Goal: Task Accomplishment & Management: Complete application form

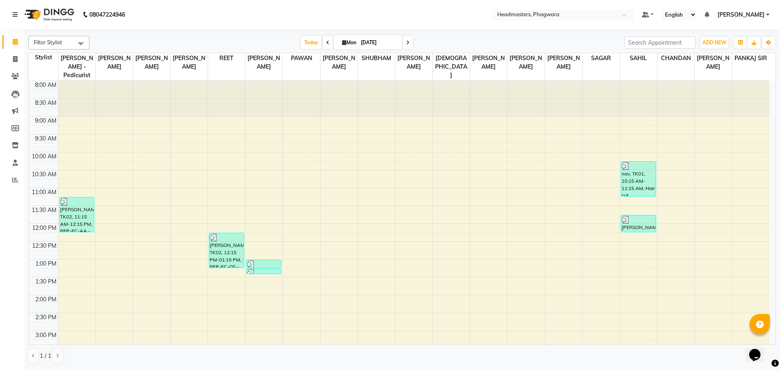
click at [670, 254] on div "8:00 AM 8:30 AM 9:00 AM 9:30 AM 10:00 AM 10:30 AM 11:00 AM 11:30 AM 12:00 PM 12…" at bounding box center [399, 313] width 741 height 465
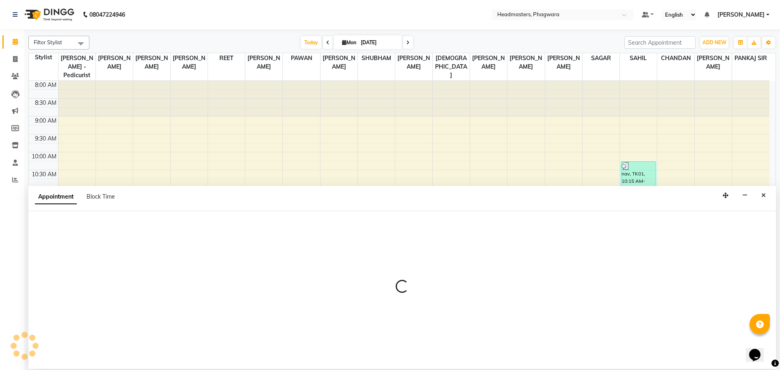
select select "71393"
select select "780"
select select "tentative"
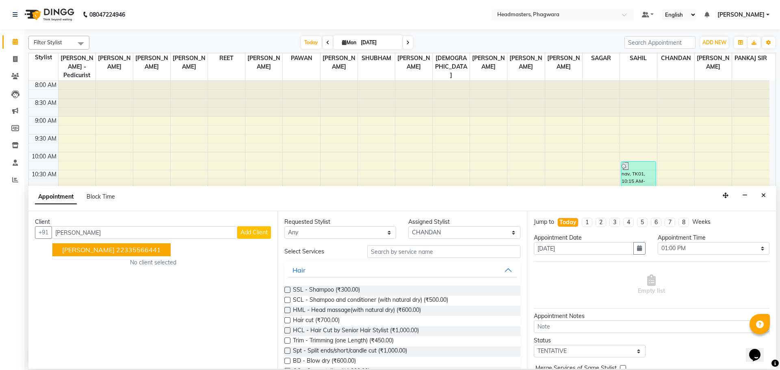
type input "[PERSON_NAME]"
click at [265, 228] on button "Add Client" at bounding box center [254, 232] width 34 height 13
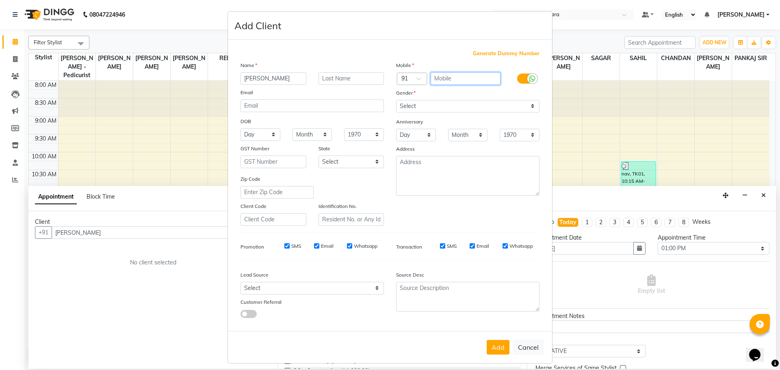
click at [458, 79] on input "text" at bounding box center [466, 78] width 70 height 13
type input "8968681167"
click at [456, 104] on select "Select [DEMOGRAPHIC_DATA] [DEMOGRAPHIC_DATA] Other Prefer Not To Say" at bounding box center [467, 106] width 143 height 13
select select "[DEMOGRAPHIC_DATA]"
click at [396, 100] on select "Select [DEMOGRAPHIC_DATA] [DEMOGRAPHIC_DATA] Other Prefer Not To Say" at bounding box center [467, 106] width 143 height 13
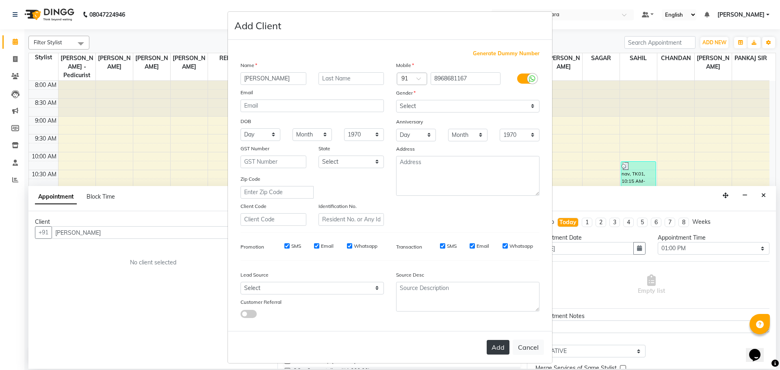
click at [488, 351] on button "Add" at bounding box center [498, 347] width 23 height 15
type input "8968681167"
select select
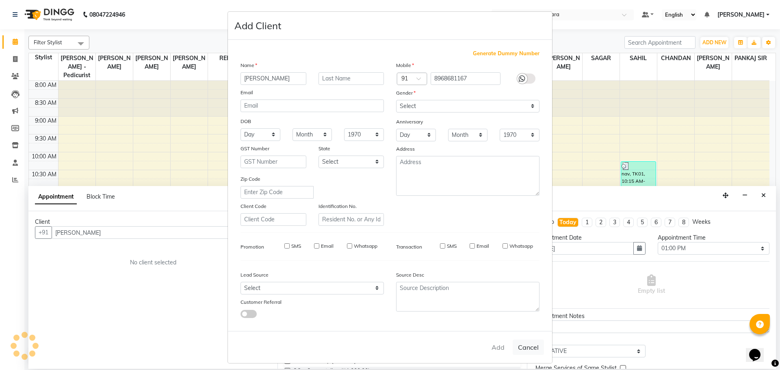
select select
checkbox input "false"
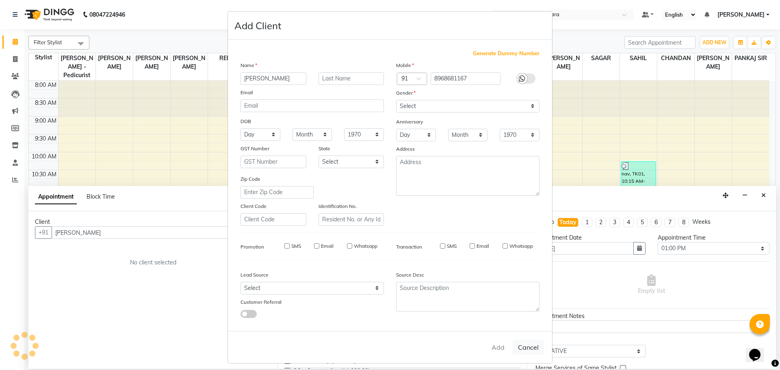
checkbox input "false"
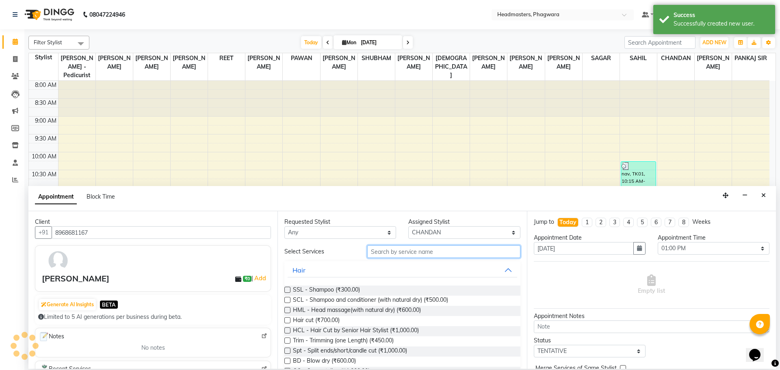
click at [404, 252] on input "text" at bounding box center [443, 251] width 153 height 13
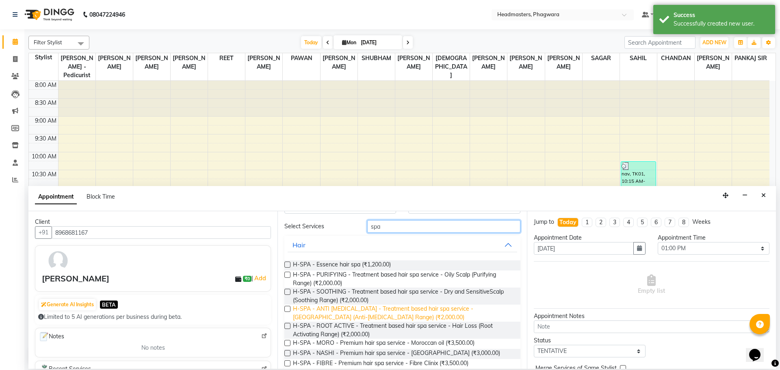
scroll to position [39, 0]
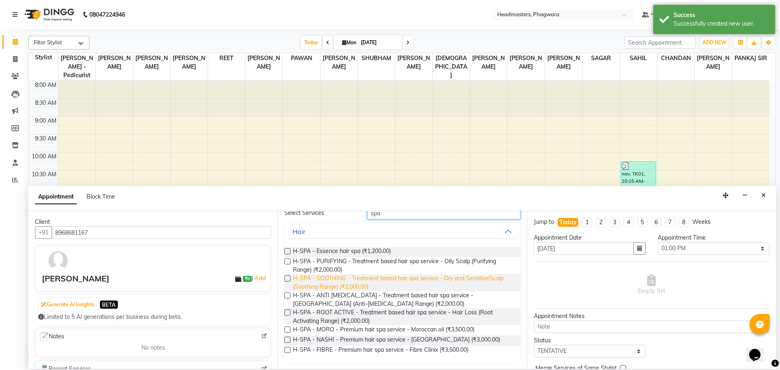
type input "spa"
click at [342, 280] on span "H-SPA - SOOTHING - Treatment based hair spa service - Dry and SensitiveScalp (S…" at bounding box center [403, 282] width 221 height 17
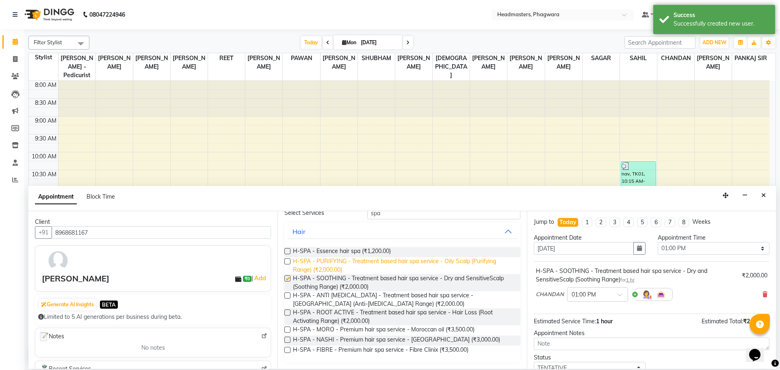
checkbox input "false"
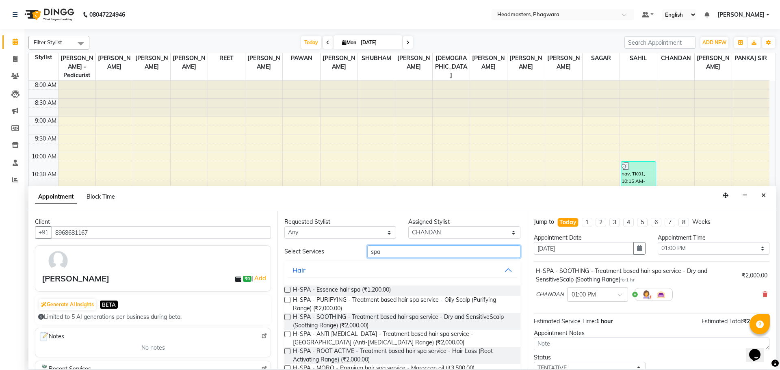
drag, startPoint x: 414, startPoint y: 253, endPoint x: 317, endPoint y: 249, distance: 96.8
click at [317, 249] on div "Select Services spa" at bounding box center [402, 251] width 248 height 13
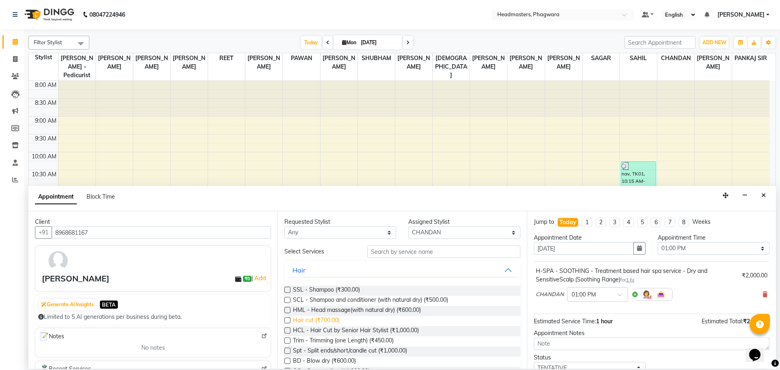
click at [332, 322] on span "Hair cut (₹700.00)" at bounding box center [316, 321] width 47 height 10
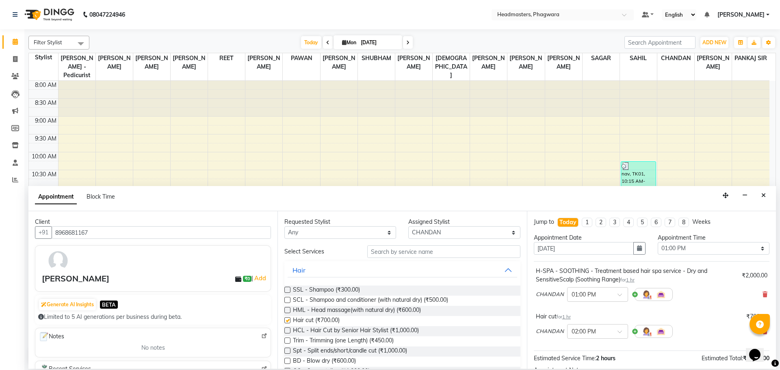
checkbox input "false"
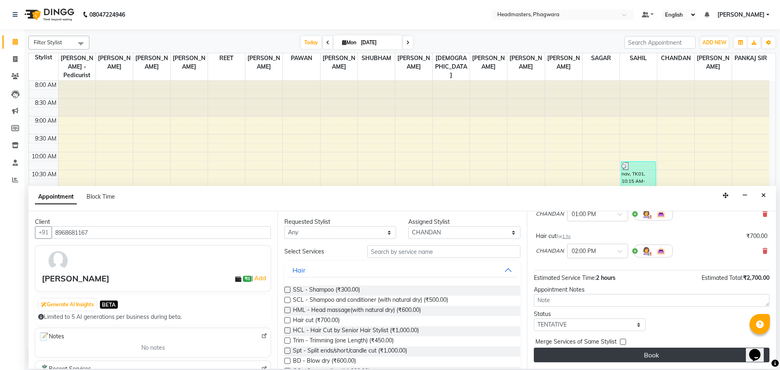
click at [692, 350] on button "Book" at bounding box center [652, 355] width 236 height 15
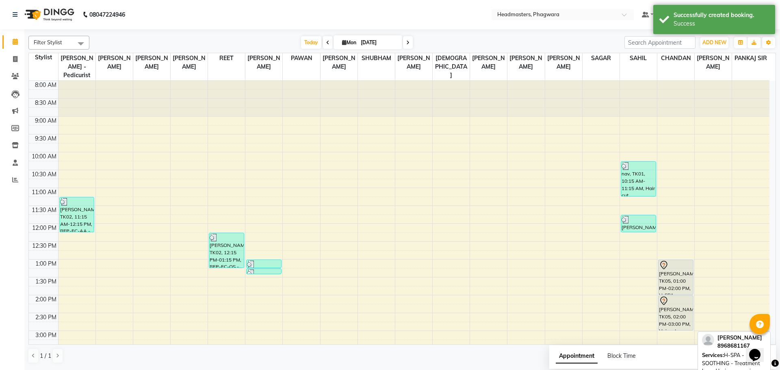
click at [682, 278] on div "[PERSON_NAME], TK05, 01:00 PM-02:00 PM, H-SPA - SOOTHING - Treatment based hair…" at bounding box center [676, 277] width 35 height 35
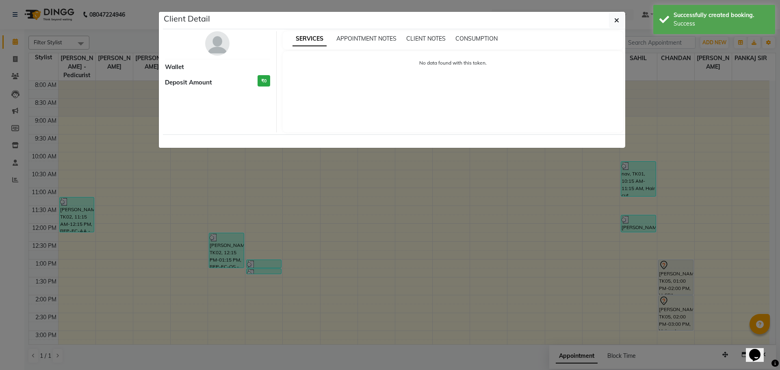
select select "7"
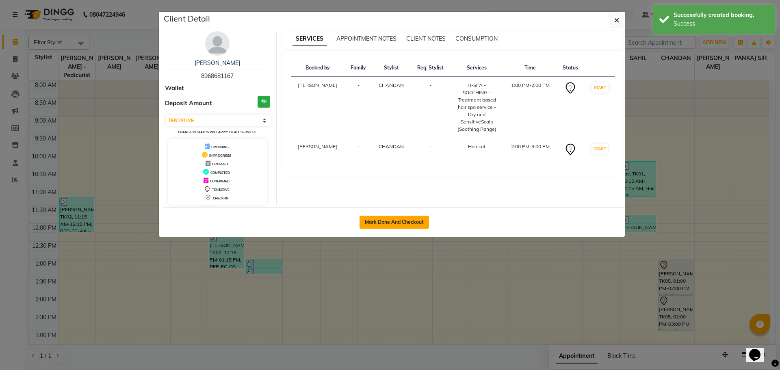
click at [368, 227] on button "Mark Done And Checkout" at bounding box center [395, 222] width 70 height 13
select select "service"
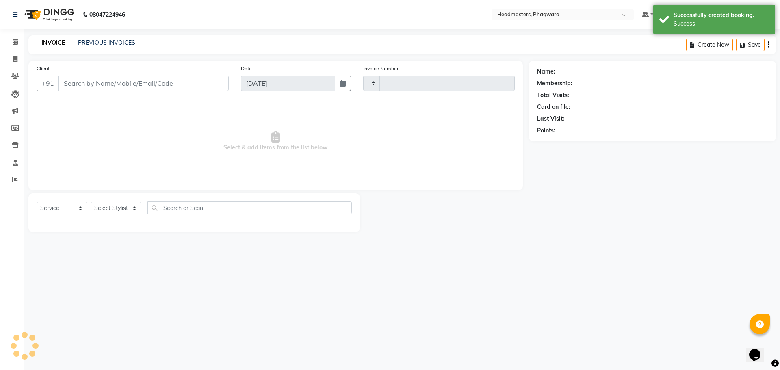
type input "1002"
select select "7888"
type input "8968681167"
select select "71393"
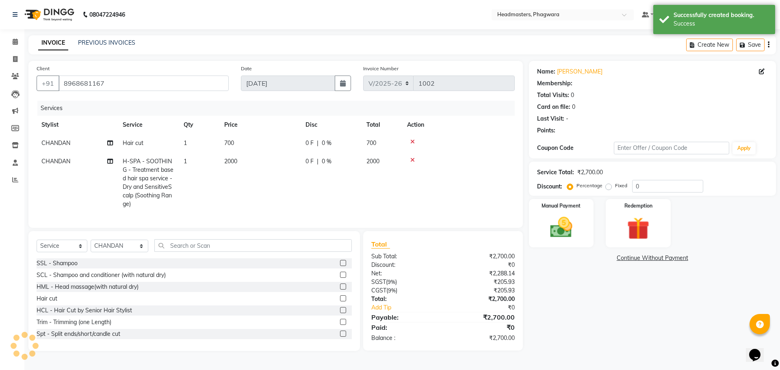
click at [231, 160] on span "2000" at bounding box center [230, 161] width 13 height 7
select select "71393"
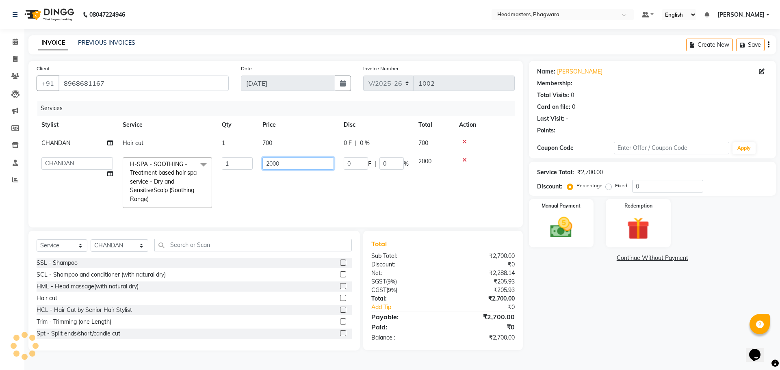
drag, startPoint x: 272, startPoint y: 161, endPoint x: 263, endPoint y: 159, distance: 9.3
click at [263, 159] on input "2000" at bounding box center [299, 163] width 72 height 13
type input "1800"
click at [262, 197] on td "1800" at bounding box center [298, 182] width 81 height 61
select select "71393"
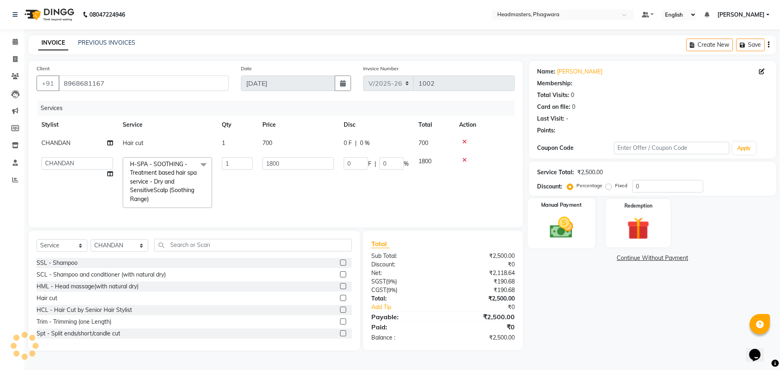
click at [550, 226] on img at bounding box center [562, 227] width 38 height 27
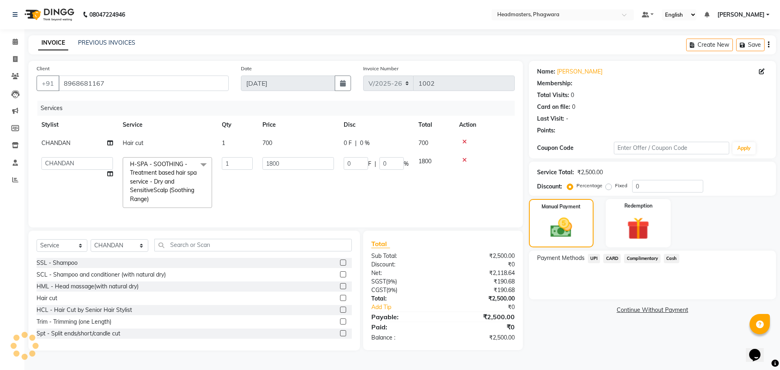
click at [669, 261] on span "Cash" at bounding box center [671, 258] width 15 height 9
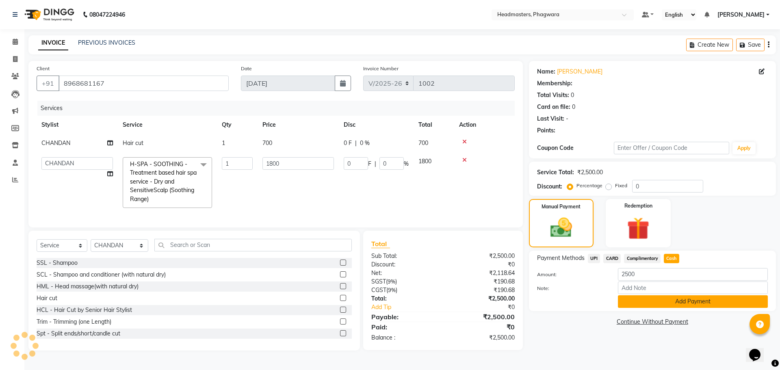
click at [661, 298] on button "Add Payment" at bounding box center [693, 301] width 150 height 13
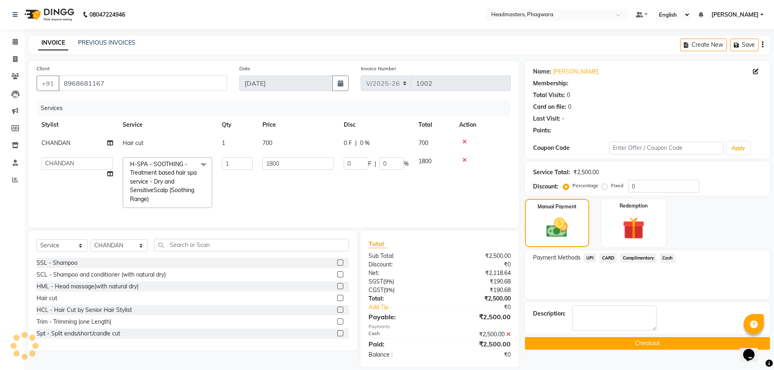
click at [648, 341] on button "Checkout" at bounding box center [647, 343] width 245 height 13
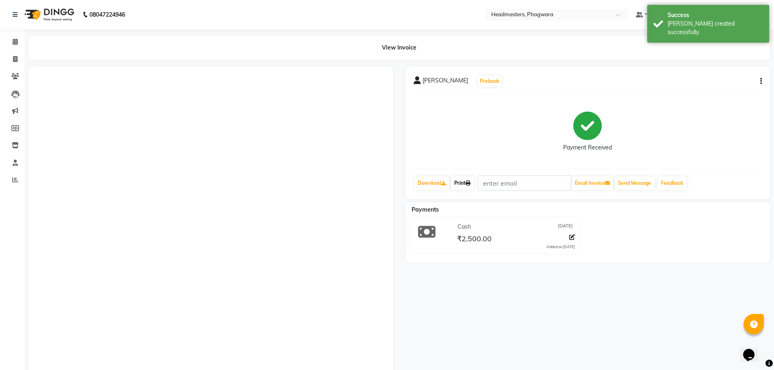
click at [465, 187] on link "Print" at bounding box center [462, 183] width 23 height 14
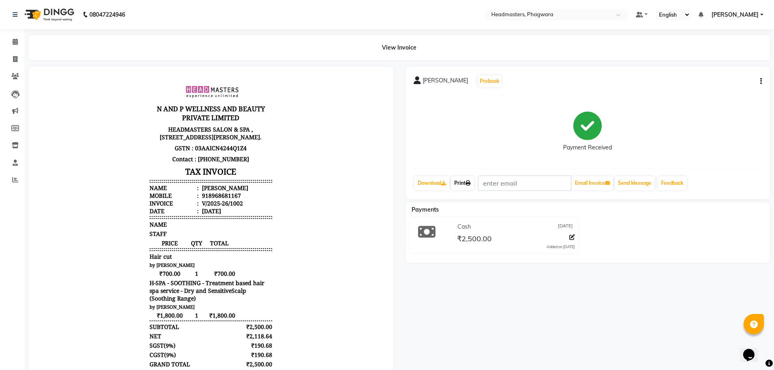
click at [459, 181] on link "Print" at bounding box center [462, 183] width 23 height 14
drag, startPoint x: 18, startPoint y: 43, endPoint x: 31, endPoint y: 48, distance: 13.4
click at [18, 43] on span at bounding box center [15, 41] width 14 height 9
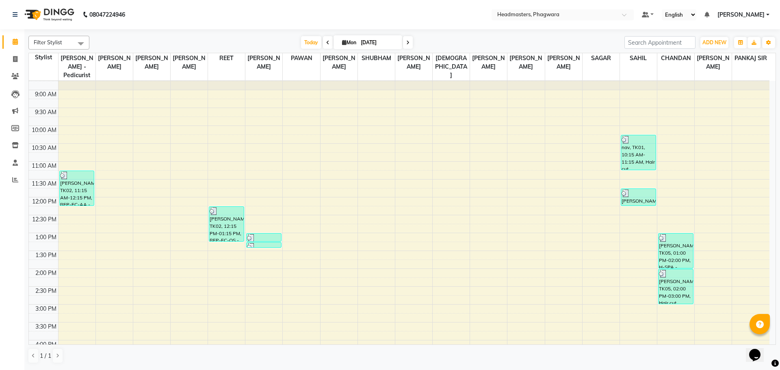
scroll to position [41, 0]
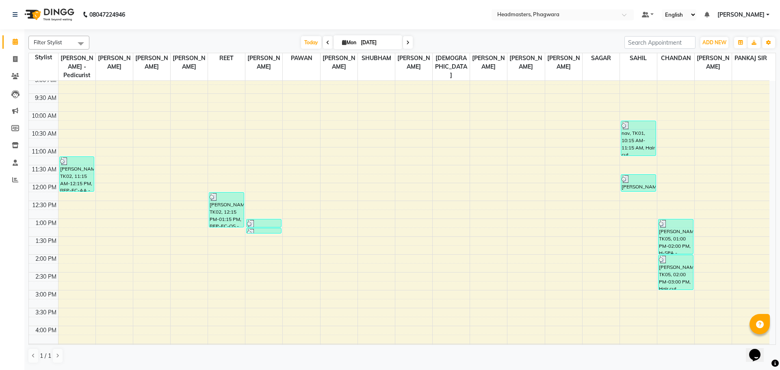
click at [561, 320] on div "8:00 AM 8:30 AM 9:00 AM 9:30 AM 10:00 AM 10:30 AM 11:00 AM 11:30 AM 12:00 PM 12…" at bounding box center [399, 272] width 741 height 465
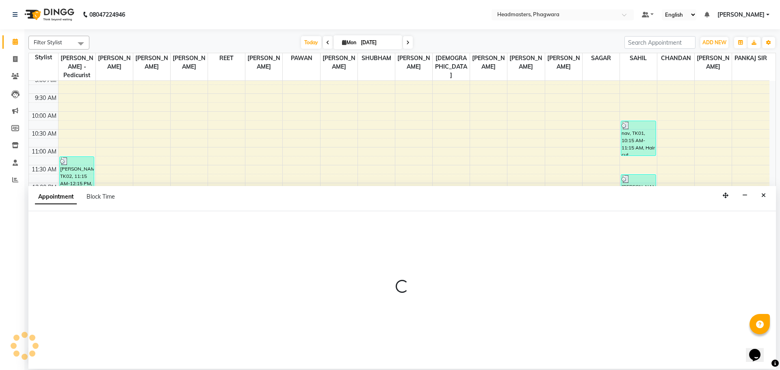
select select "71390"
select select "tentative"
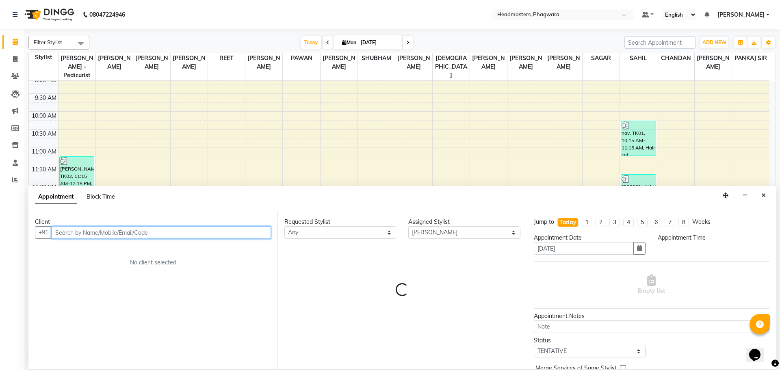
select select "960"
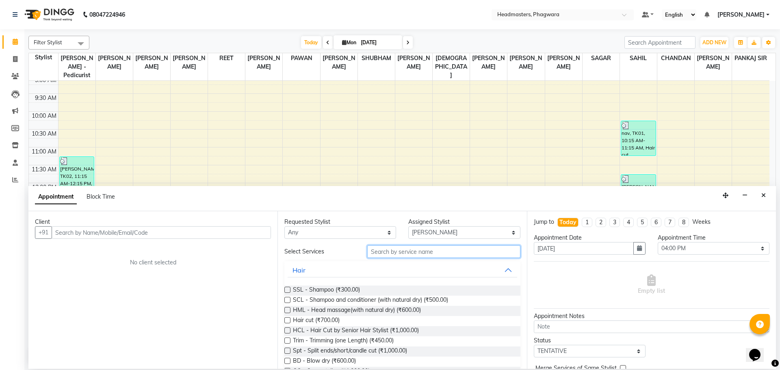
click at [450, 255] on input "text" at bounding box center [443, 251] width 153 height 13
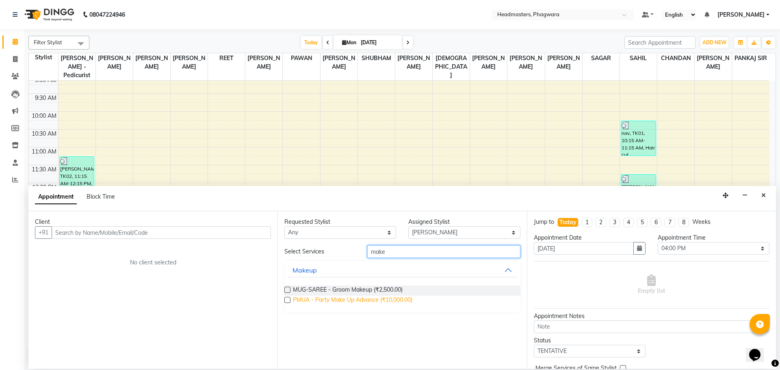
type input "make"
click at [332, 300] on span "PMUA - Party Make Up Advance (₹10,000.00)" at bounding box center [352, 301] width 119 height 10
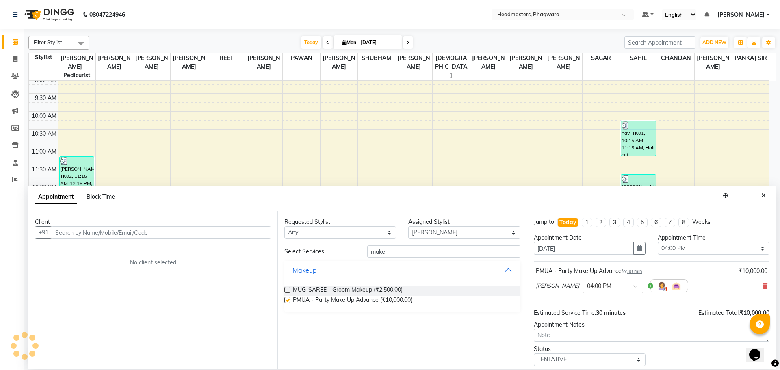
checkbox input "false"
click at [763, 290] on span at bounding box center [765, 286] width 5 height 9
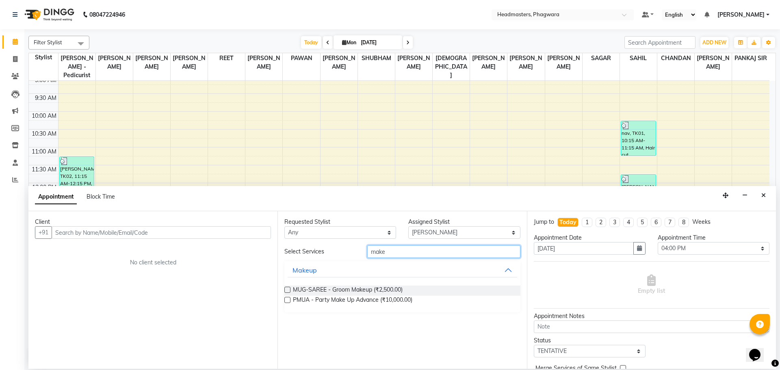
drag, startPoint x: 404, startPoint y: 250, endPoint x: 332, endPoint y: 254, distance: 72.0
click at [332, 254] on div "Select Services make" at bounding box center [402, 251] width 248 height 13
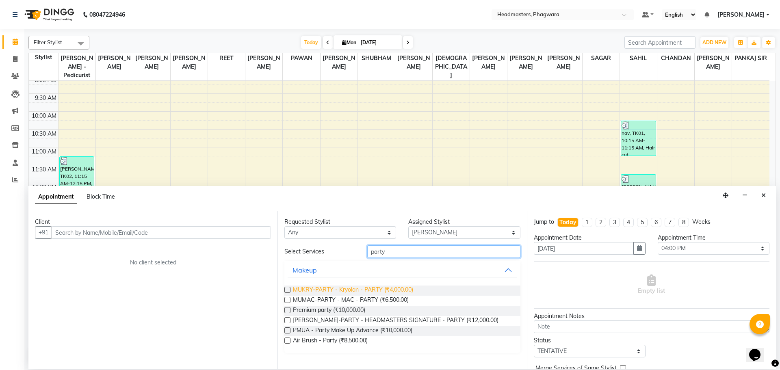
type input "party"
click at [333, 290] on span "MUKRY-PARTY - Kryolan - PARTY (₹4,000.00)" at bounding box center [353, 291] width 120 height 10
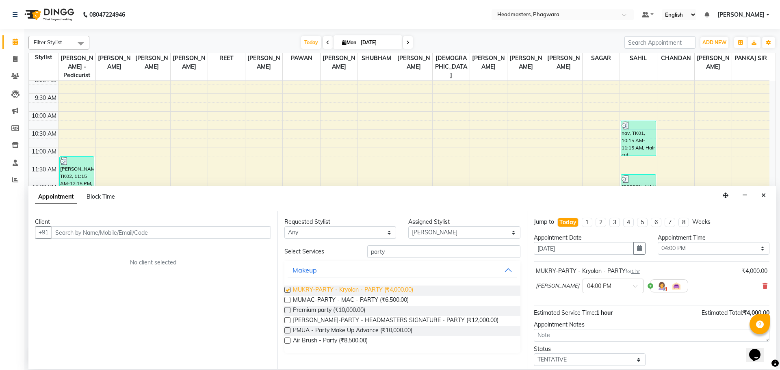
checkbox input "false"
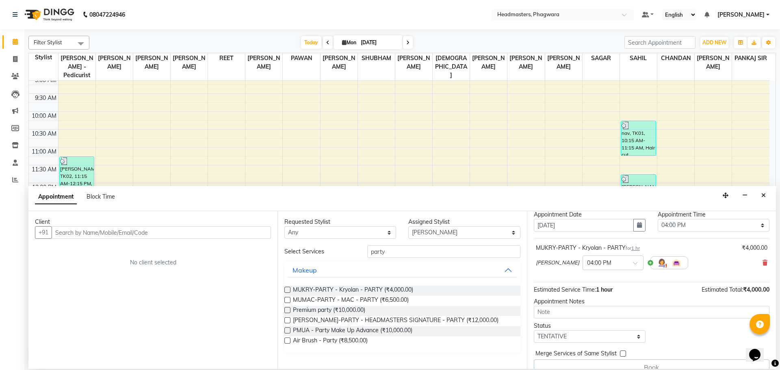
scroll to position [36, 0]
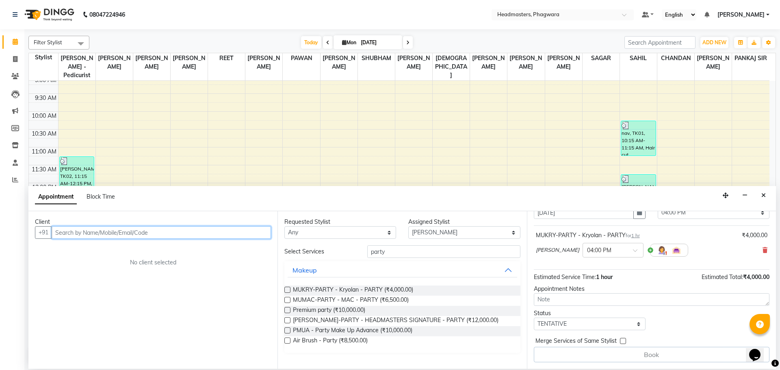
click at [233, 231] on input "text" at bounding box center [161, 232] width 219 height 13
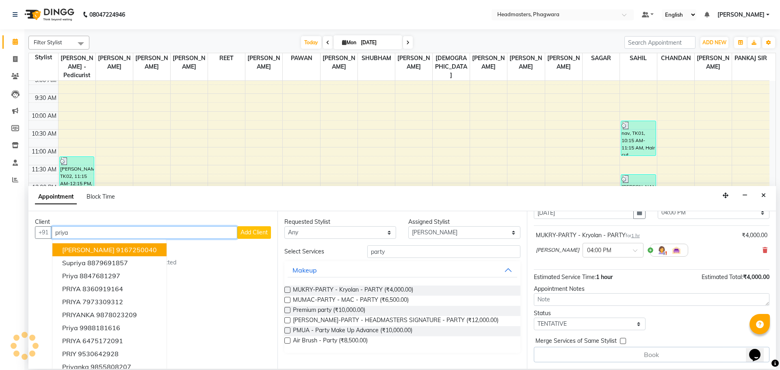
type input "priya"
click at [248, 231] on span "Add Client" at bounding box center [254, 232] width 27 height 7
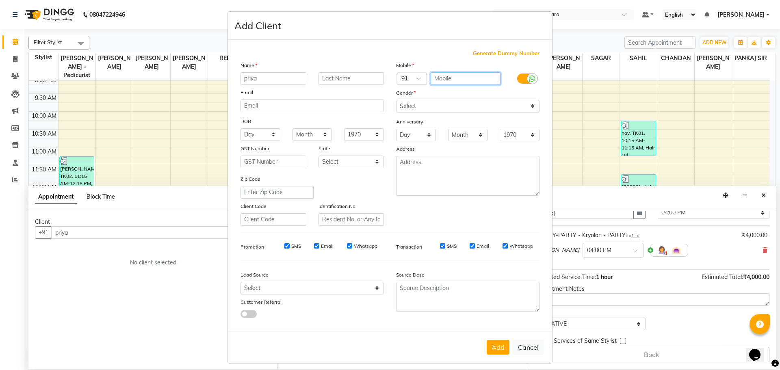
click at [467, 78] on input "text" at bounding box center [466, 78] width 70 height 13
type input "8725900405"
click at [456, 106] on select "Select [DEMOGRAPHIC_DATA] [DEMOGRAPHIC_DATA] Other Prefer Not To Say" at bounding box center [467, 106] width 143 height 13
select select "[DEMOGRAPHIC_DATA]"
click at [396, 100] on select "Select [DEMOGRAPHIC_DATA] [DEMOGRAPHIC_DATA] Other Prefer Not To Say" at bounding box center [467, 106] width 143 height 13
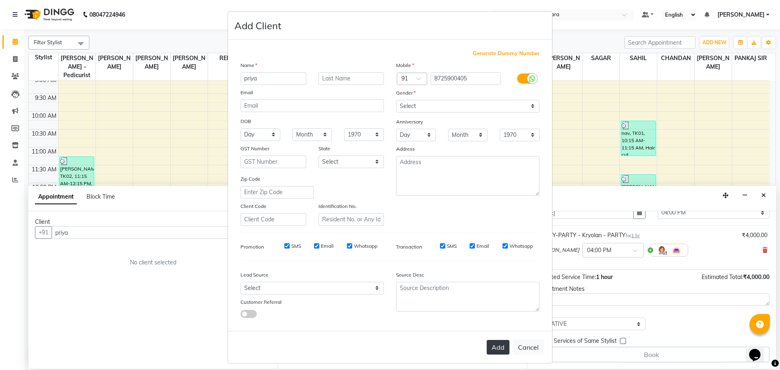
click at [494, 354] on button "Add" at bounding box center [498, 347] width 23 height 15
type input "8725900405"
select select
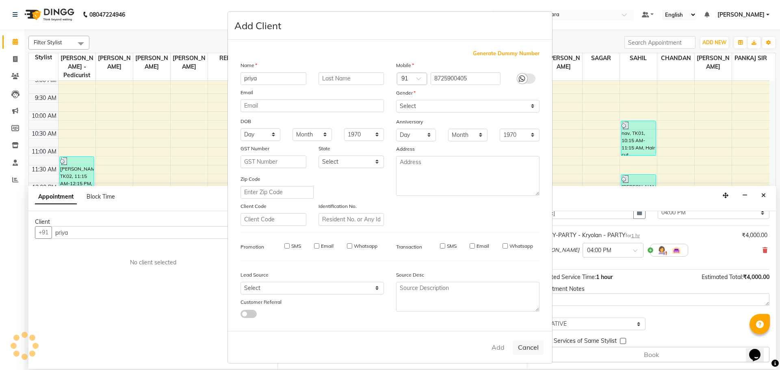
select select
checkbox input "false"
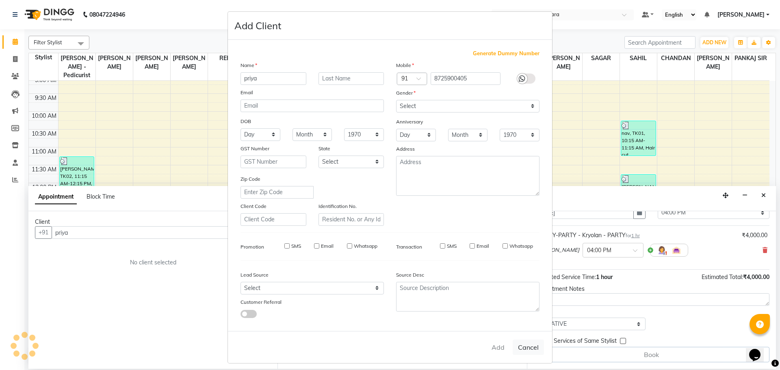
checkbox input "false"
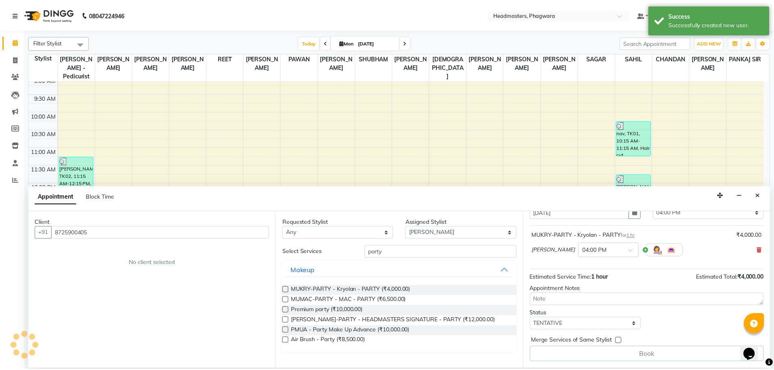
scroll to position [35, 0]
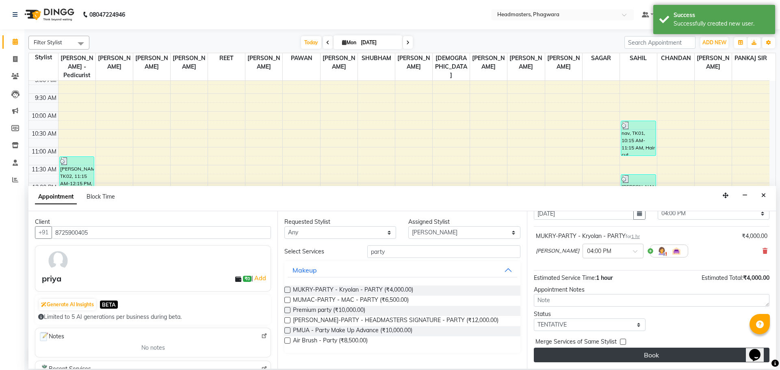
click at [595, 354] on button "Book" at bounding box center [652, 355] width 236 height 15
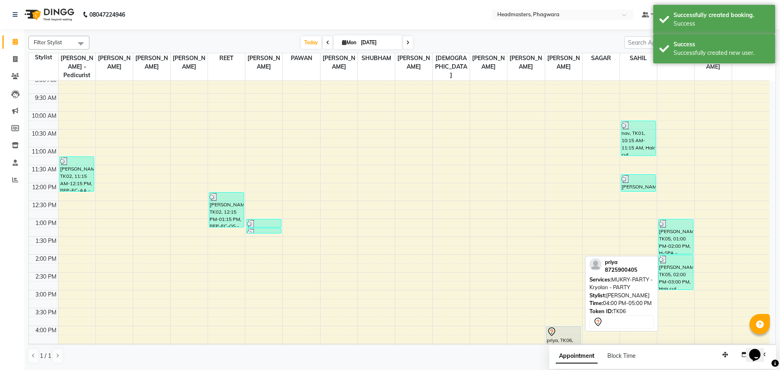
click at [563, 338] on div "priya, TK06, 04:00 PM-05:00 PM, MUKRY-PARTY - Kryolan - PARTY" at bounding box center [564, 344] width 35 height 35
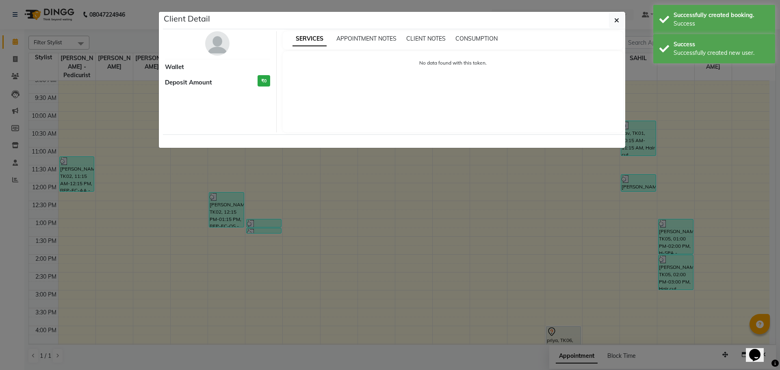
select select "7"
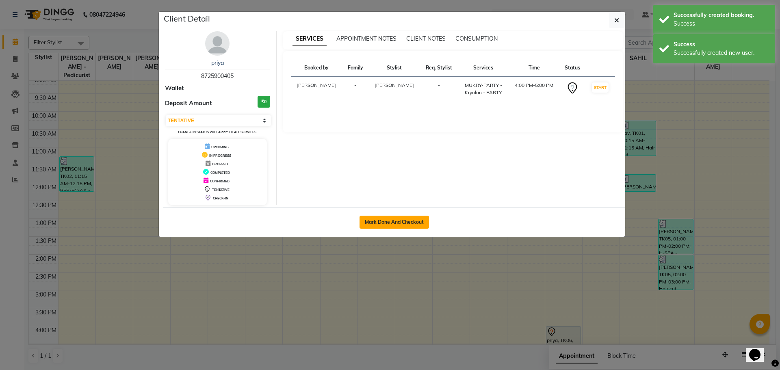
click at [421, 224] on button "Mark Done And Checkout" at bounding box center [395, 222] width 70 height 13
select select "service"
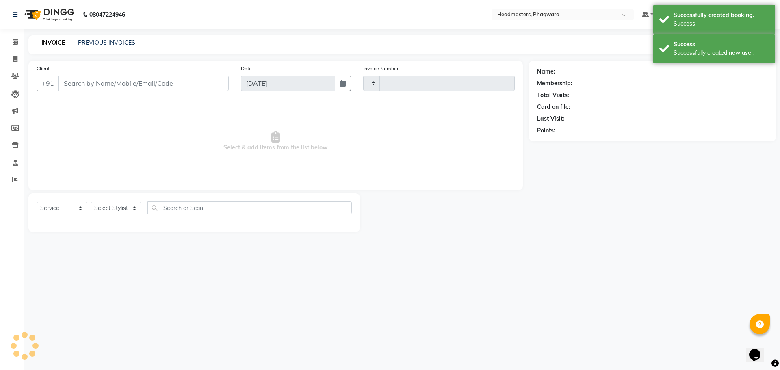
type input "1003"
select select "7888"
type input "8725900405"
select select "71390"
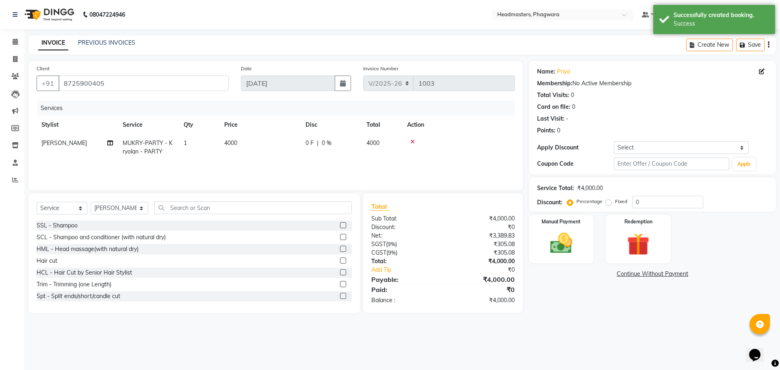
click at [229, 143] on span "4000" at bounding box center [230, 142] width 13 height 7
select select "71390"
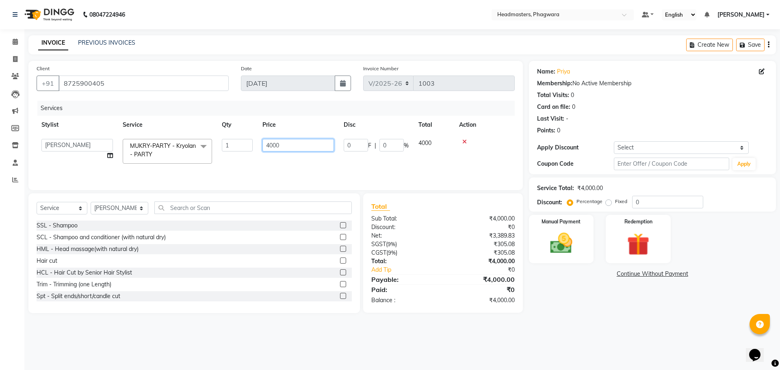
drag, startPoint x: 273, startPoint y: 144, endPoint x: 262, endPoint y: 141, distance: 12.0
click at [263, 141] on input "4000" at bounding box center [299, 145] width 72 height 13
type input "1500"
click at [307, 163] on div "Services Stylist Service Qty Price Disc Total Action [PERSON_NAME] [PERSON_NAME…" at bounding box center [276, 141] width 478 height 81
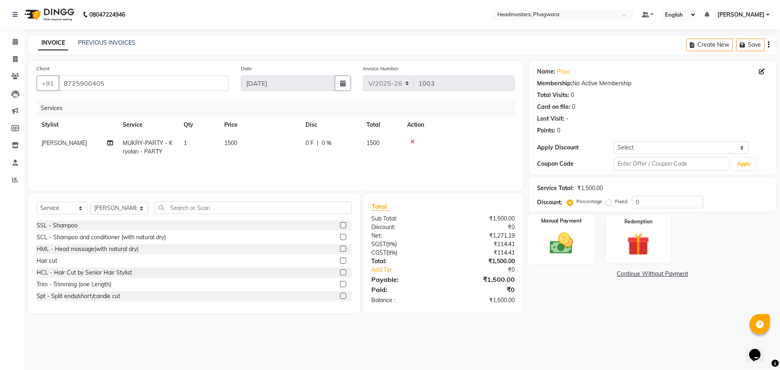
click at [549, 236] on img at bounding box center [562, 243] width 38 height 27
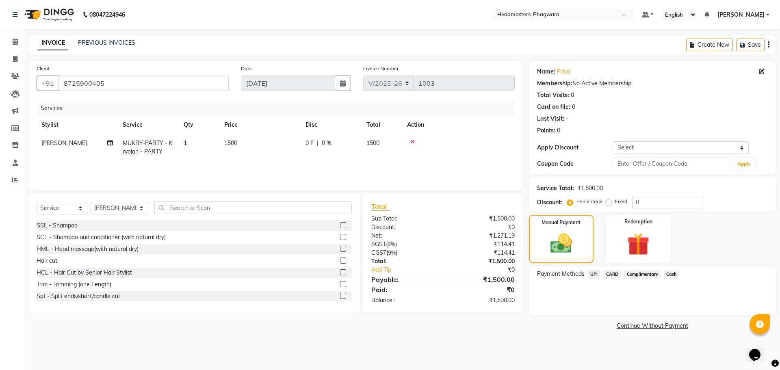
click at [592, 271] on span "UPI" at bounding box center [594, 274] width 13 height 9
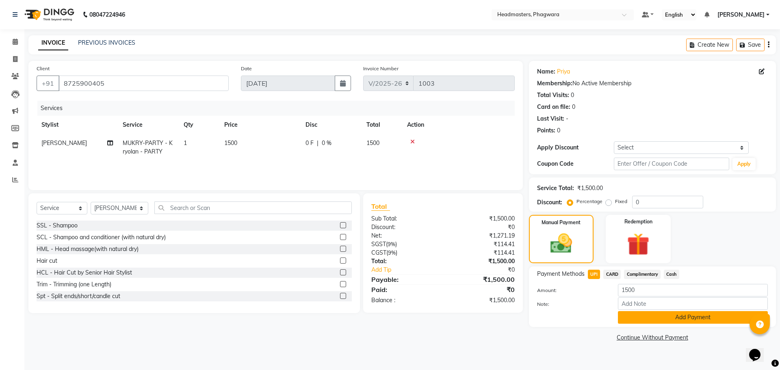
click at [666, 319] on button "Add Payment" at bounding box center [693, 317] width 150 height 13
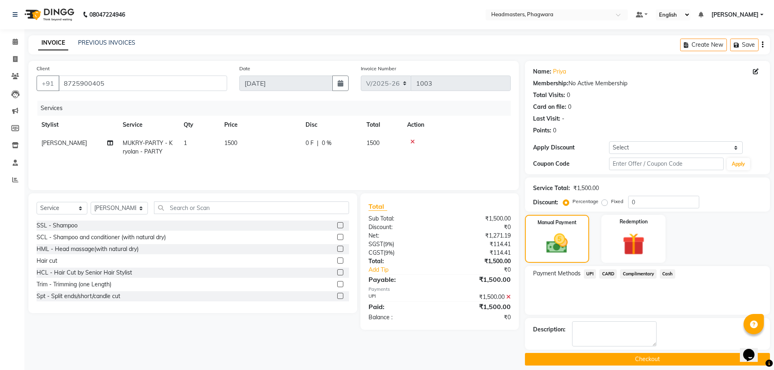
click at [673, 363] on button "Checkout" at bounding box center [647, 359] width 245 height 13
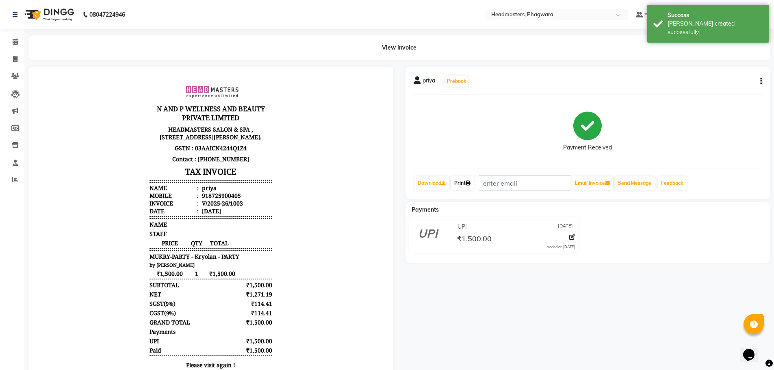
click at [469, 179] on link "Print" at bounding box center [462, 183] width 23 height 14
click at [16, 41] on icon at bounding box center [15, 42] width 5 height 6
